Goal: Task Accomplishment & Management: Manage account settings

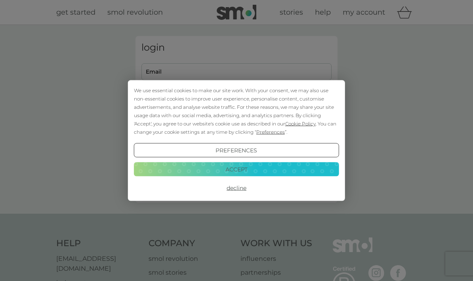
click at [319, 171] on button "Accept" at bounding box center [236, 169] width 205 height 14
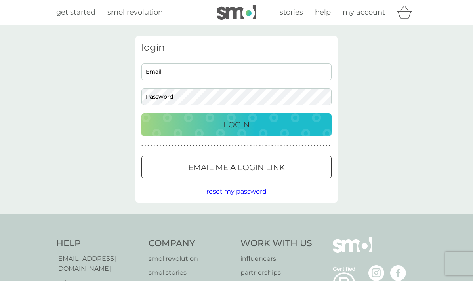
click at [186, 75] on input "Email" at bounding box center [236, 71] width 190 height 17
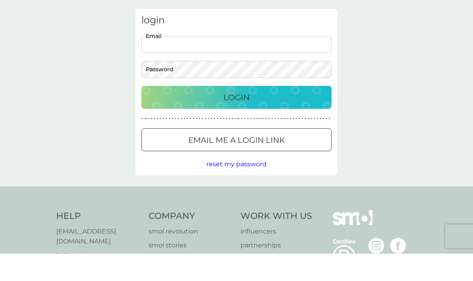
type input "[EMAIL_ADDRESS][DOMAIN_NAME]"
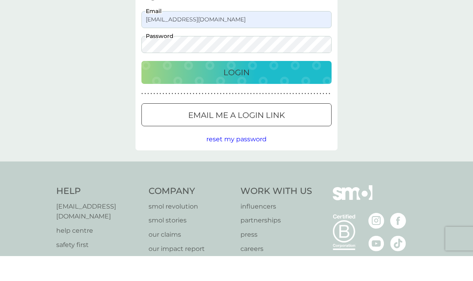
click at [256, 91] on div "Login" at bounding box center [236, 97] width 174 height 13
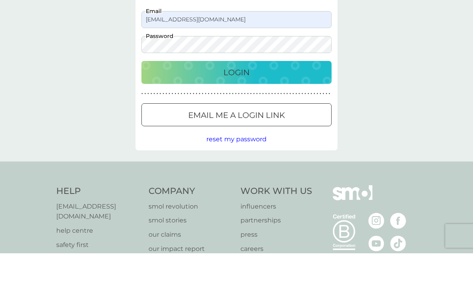
click at [246, 94] on p "Login" at bounding box center [236, 100] width 26 height 13
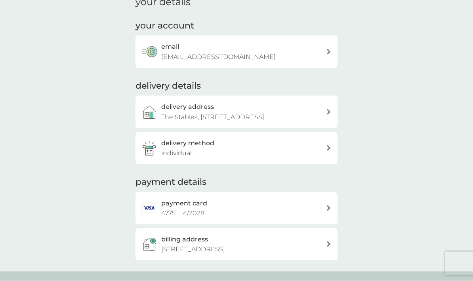
scroll to position [87, 0]
click at [278, 158] on div "delivery method individual" at bounding box center [243, 148] width 165 height 20
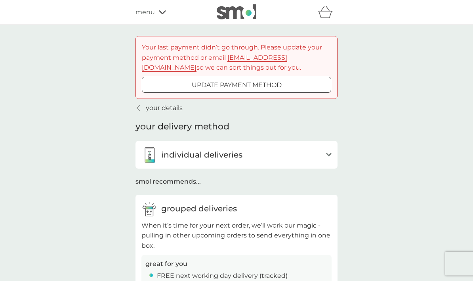
click at [303, 85] on div "update payment method" at bounding box center [236, 85] width 188 height 10
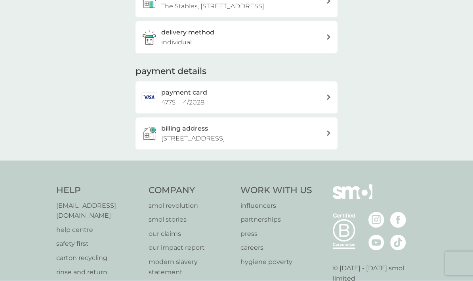
scroll to position [198, 0]
click at [264, 103] on div "payment card 4775 4 / 2028" at bounding box center [243, 97] width 165 height 20
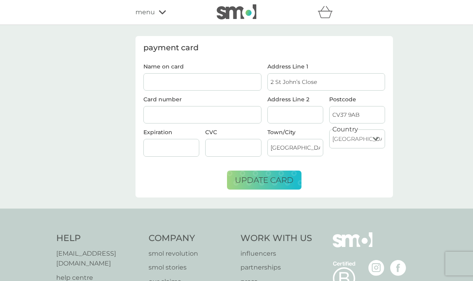
click at [211, 83] on input "Name on card" at bounding box center [202, 81] width 118 height 17
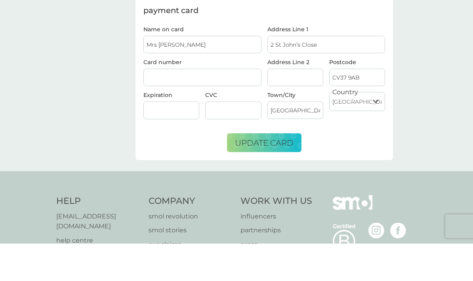
type input "Mrs [PERSON_NAME]"
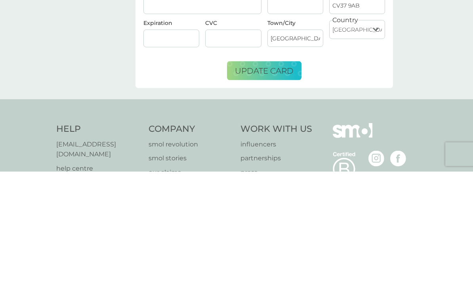
click at [219, 139] on div at bounding box center [233, 148] width 56 height 18
click at [267, 175] on span "update card" at bounding box center [264, 180] width 59 height 10
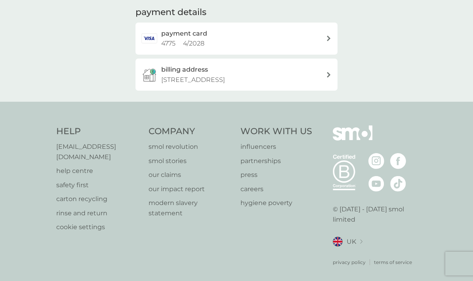
scroll to position [209, 0]
click at [221, 49] on div "payment card 4775 4 / 2028" at bounding box center [243, 39] width 165 height 20
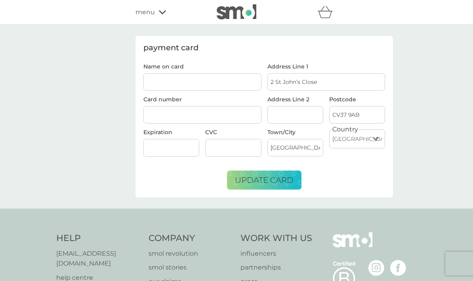
click at [203, 78] on input "Name on card" at bounding box center [202, 81] width 118 height 17
type input "Mrs [PERSON_NAME]"
click at [330, 83] on input "2 St John’s Close" at bounding box center [326, 81] width 118 height 17
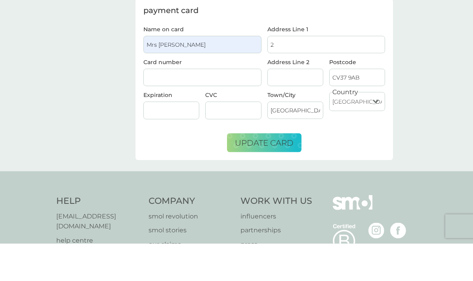
type input "2"
type input "5 Cross O'the Hill"
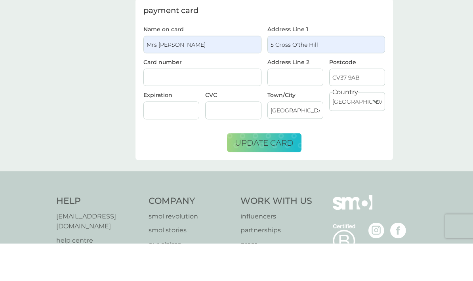
type input "Clifford Road"
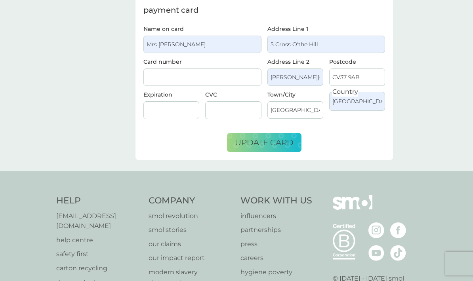
click at [366, 79] on input "CV37 9AB" at bounding box center [357, 76] width 56 height 17
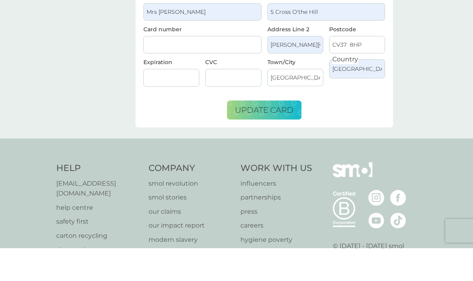
scroll to position [70, 0]
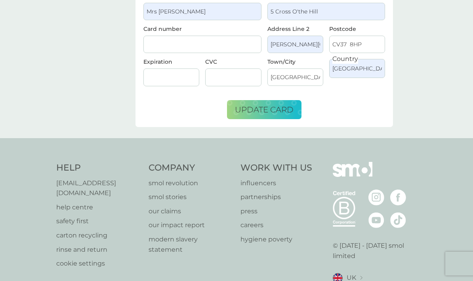
click at [280, 110] on span "update card" at bounding box center [264, 110] width 59 height 10
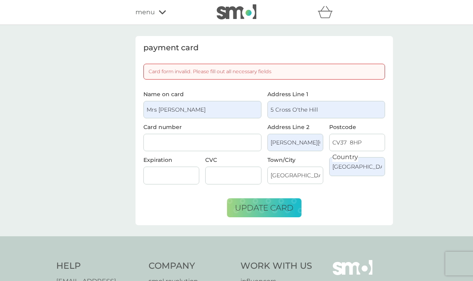
click at [275, 208] on span "update card" at bounding box center [264, 208] width 59 height 10
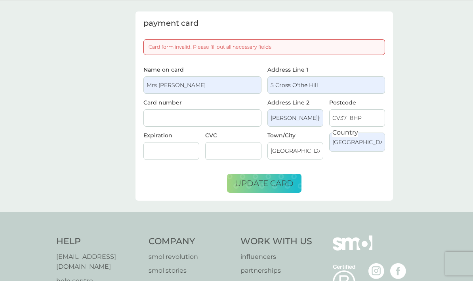
scroll to position [24, 0]
click at [309, 46] on div "Card form invalid. Please fill out all necessary fields" at bounding box center [264, 48] width 242 height 16
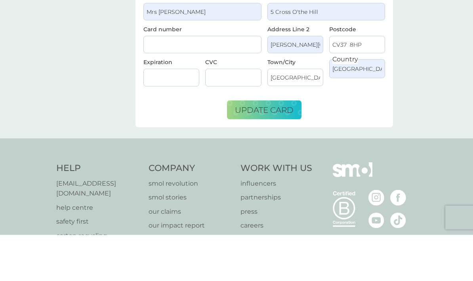
click at [471, 34] on div "payment card Name on card Mrs C A Smith Card number Expiration CVC Address Line…" at bounding box center [236, 93] width 473 height 184
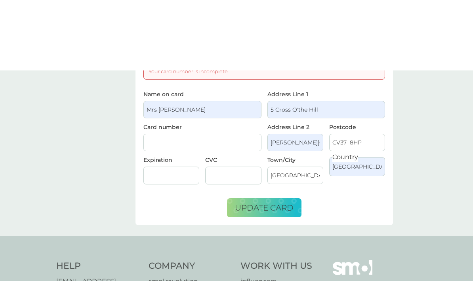
scroll to position [0, 0]
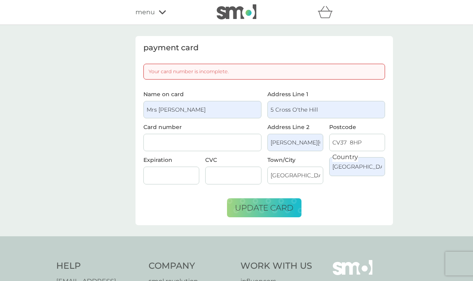
click at [275, 72] on div "Your card number is incomplete." at bounding box center [264, 72] width 242 height 16
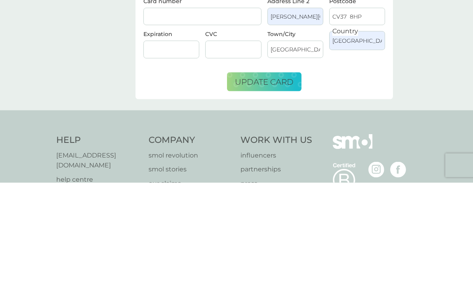
click at [469, 25] on div "payment card Name on card Mrs C A Smith Card number Expiration CVC Address Line…" at bounding box center [236, 117] width 473 height 184
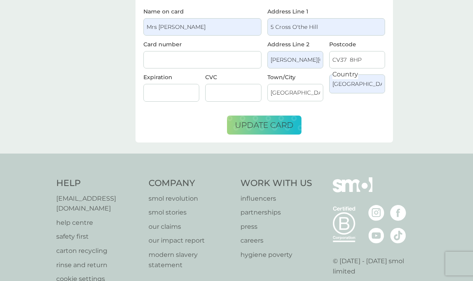
scroll to position [54, 0]
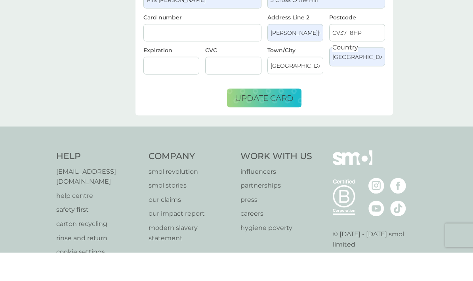
click at [276, 122] on span "update card" at bounding box center [264, 127] width 59 height 10
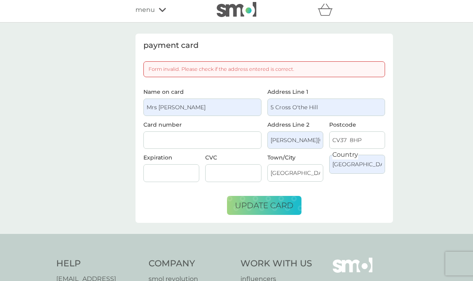
scroll to position [0, 0]
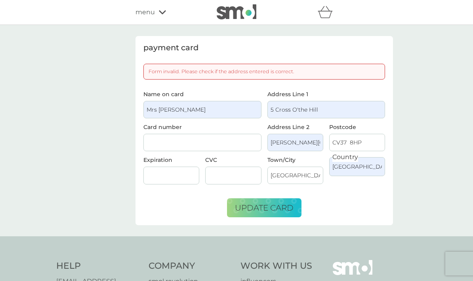
click at [367, 146] on input "CV37 8HP" at bounding box center [357, 142] width 56 height 17
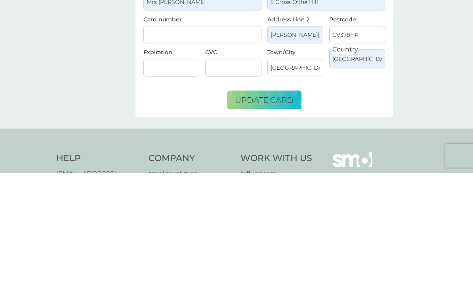
type input "CV378HP"
click at [281, 203] on span "update card" at bounding box center [264, 208] width 59 height 10
